Goal: Task Accomplishment & Management: Manage account settings

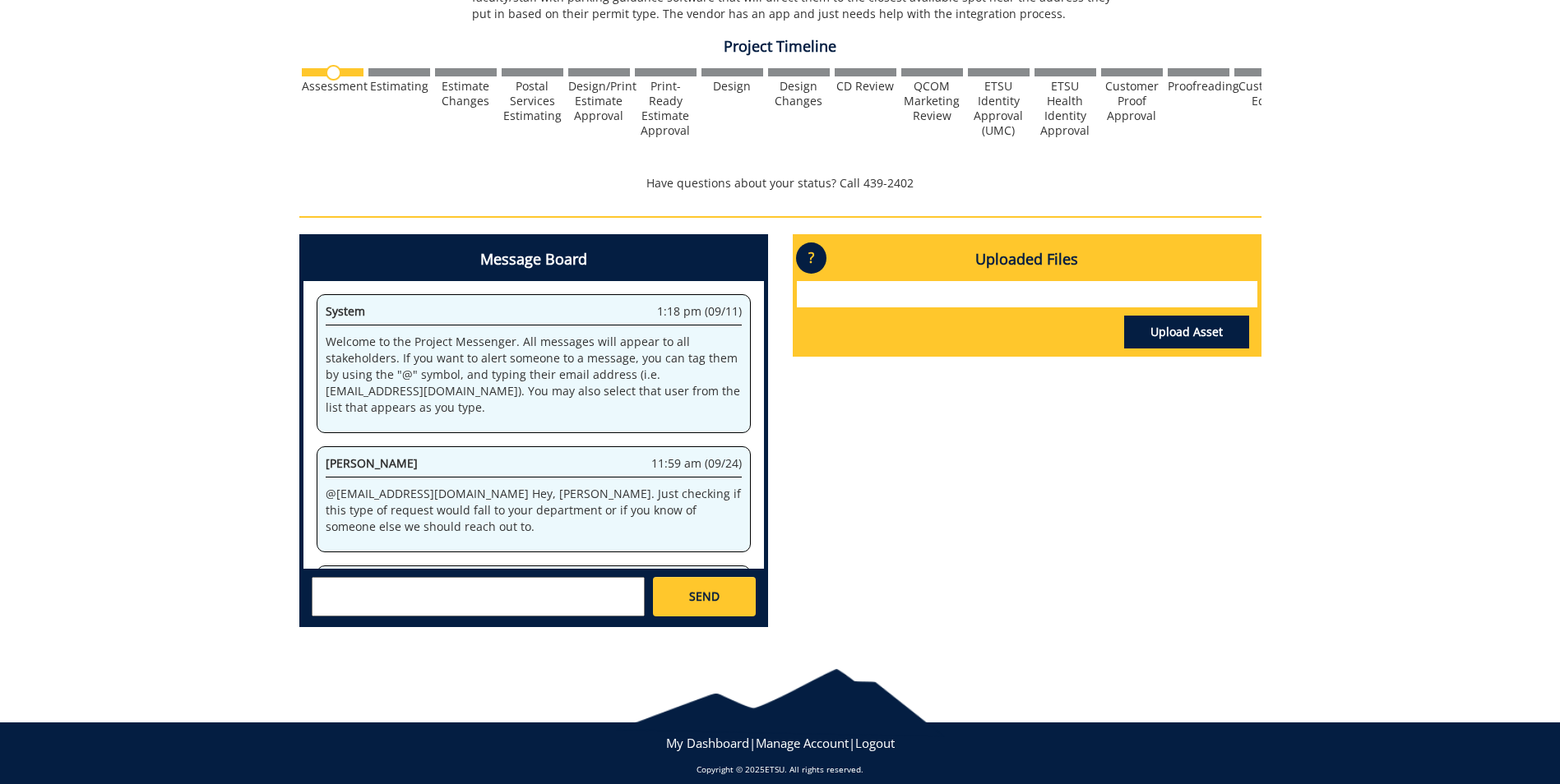
scroll to position [81932, 0]
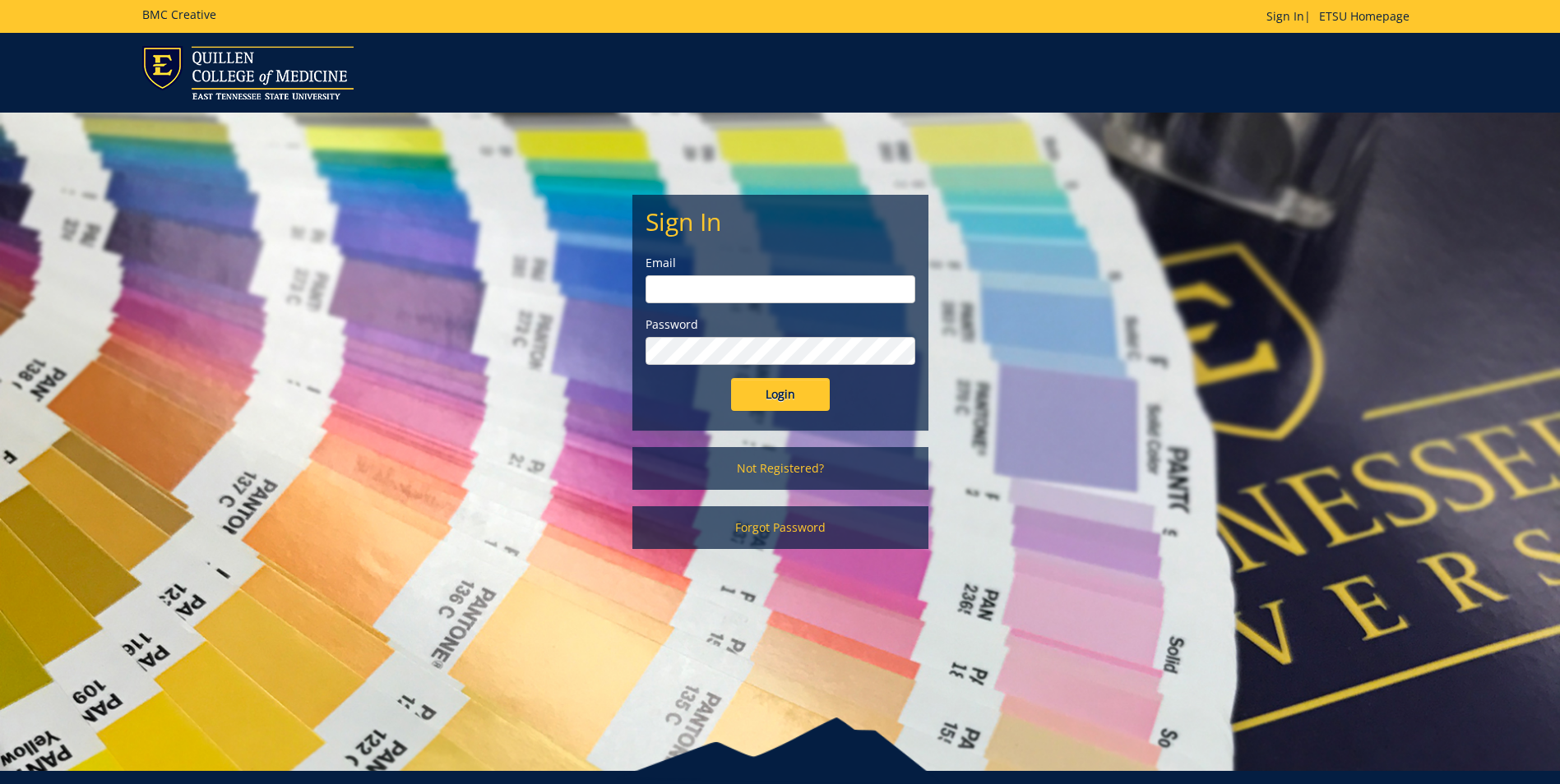
click at [711, 272] on div "Email" at bounding box center [780, 279] width 269 height 48
click at [712, 285] on input "email" at bounding box center [780, 289] width 269 height 28
type input "walkerm1@etsu.edu"
click at [731, 378] on input "Login" at bounding box center [780, 395] width 99 height 33
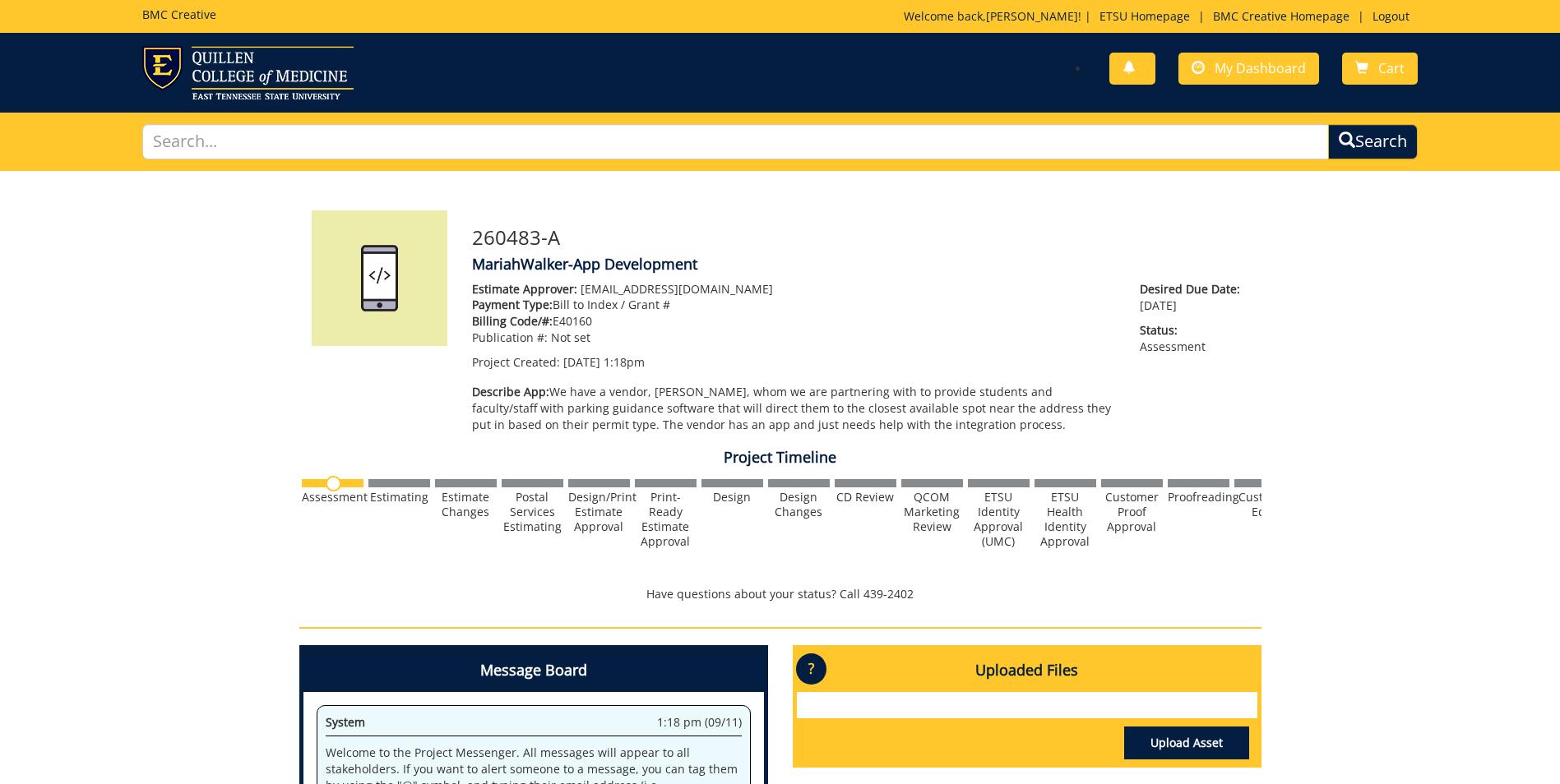
scroll to position [246, 0]
